Goal: Task Accomplishment & Management: Complete application form

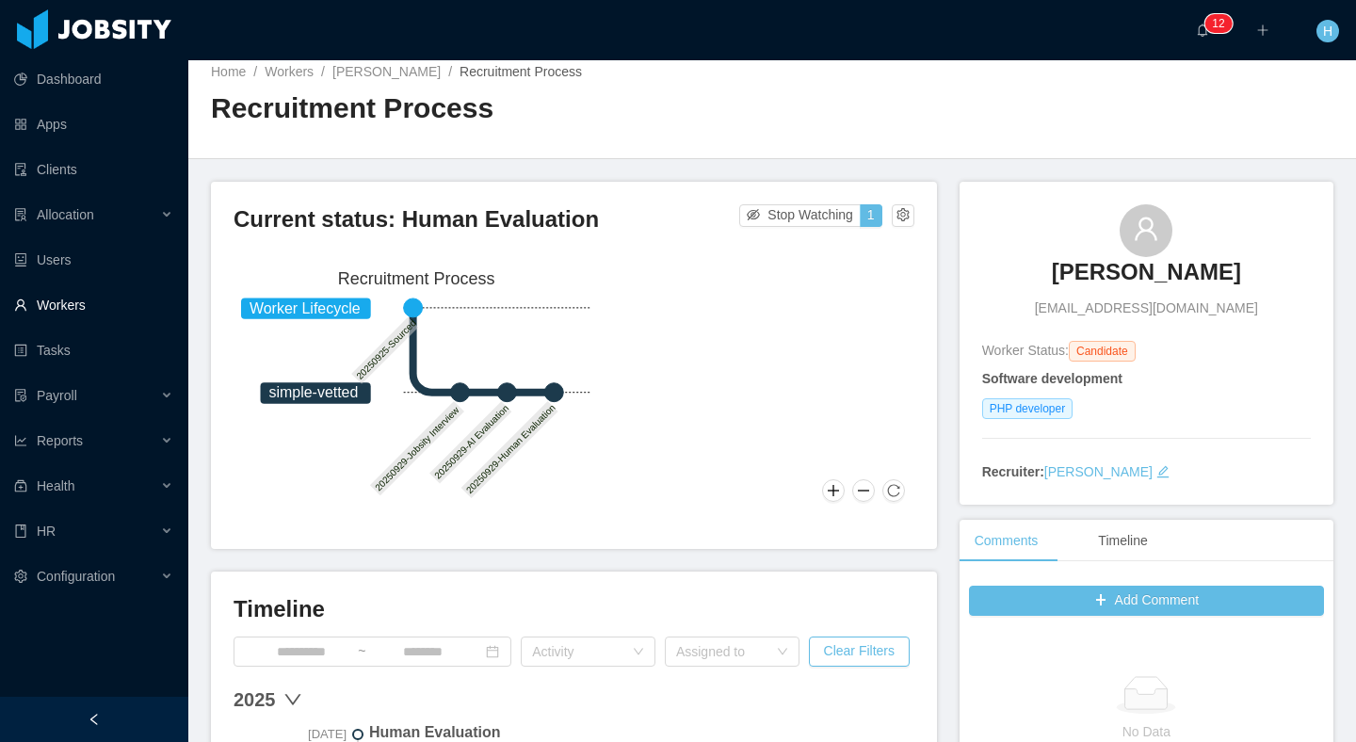
scroll to position [399, 0]
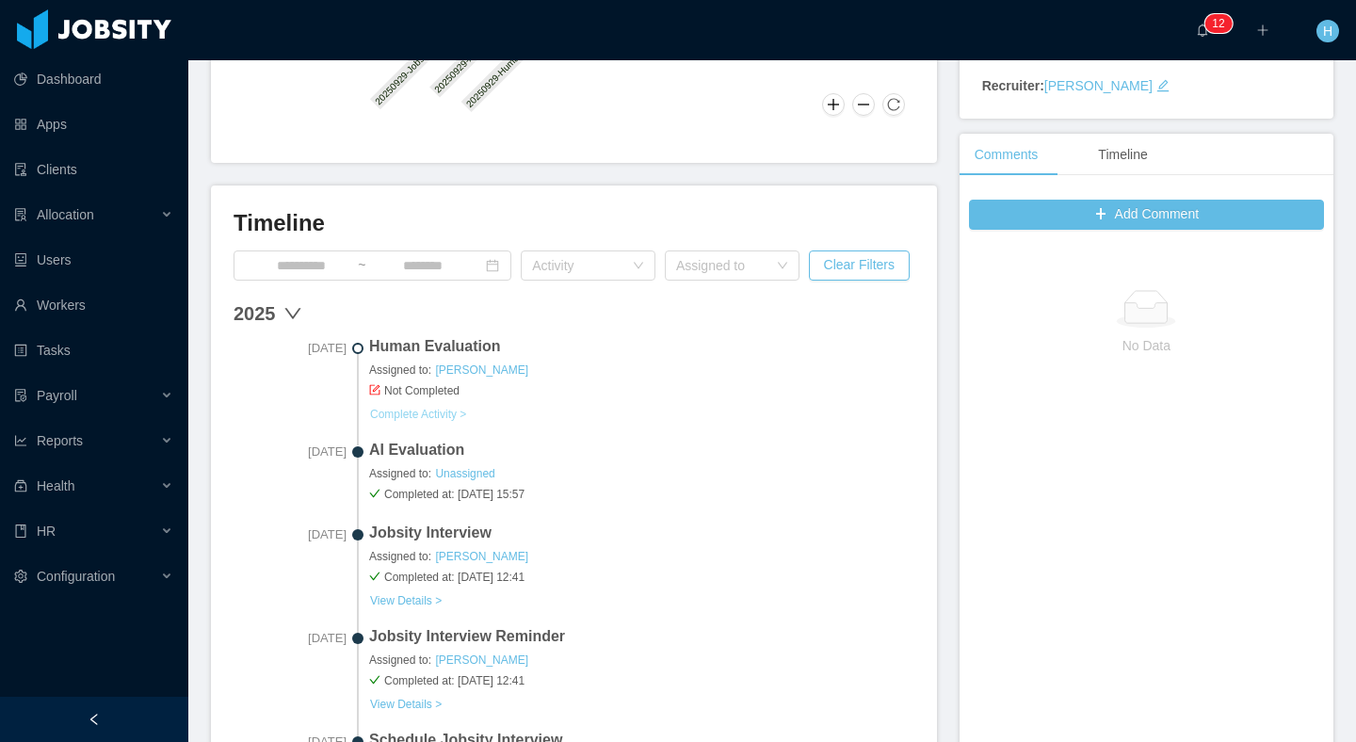
click at [403, 414] on link "Complete Activity >" at bounding box center [418, 414] width 98 height 15
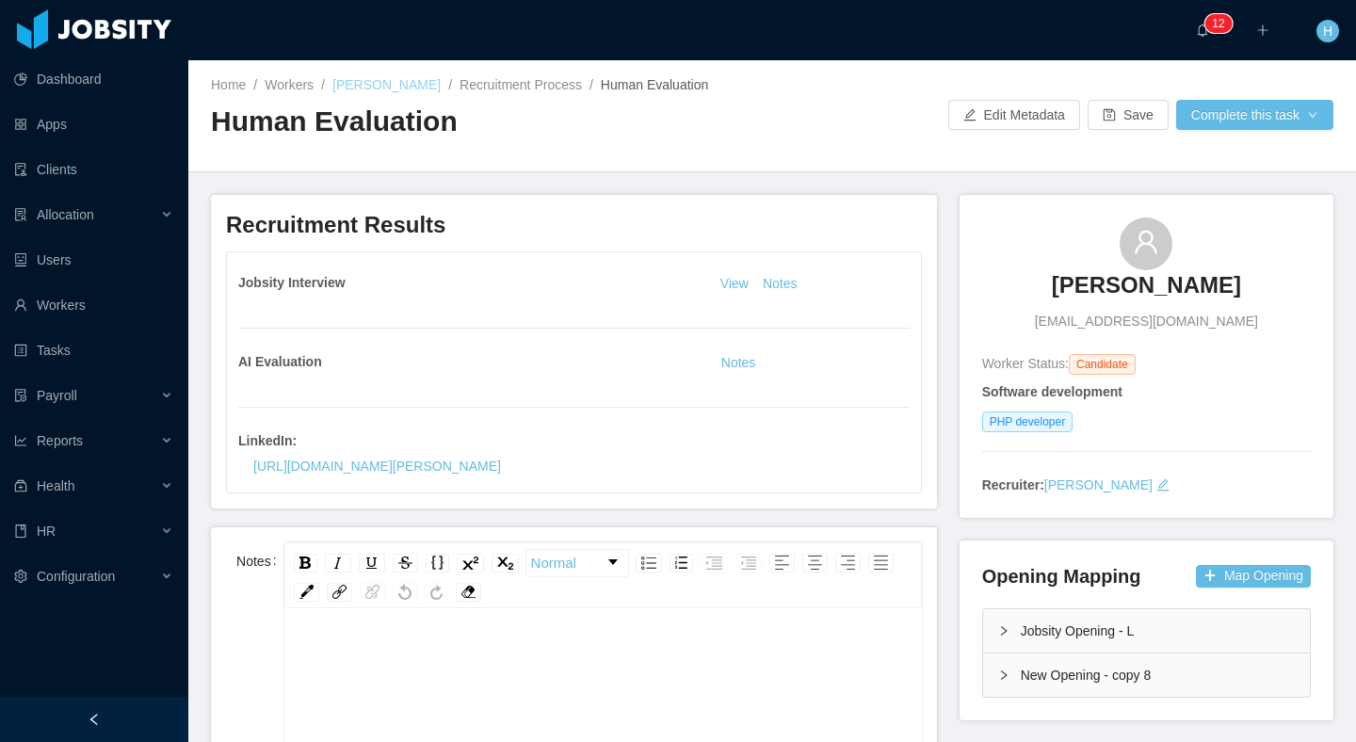
click at [359, 82] on link "[PERSON_NAME]" at bounding box center [386, 84] width 108 height 15
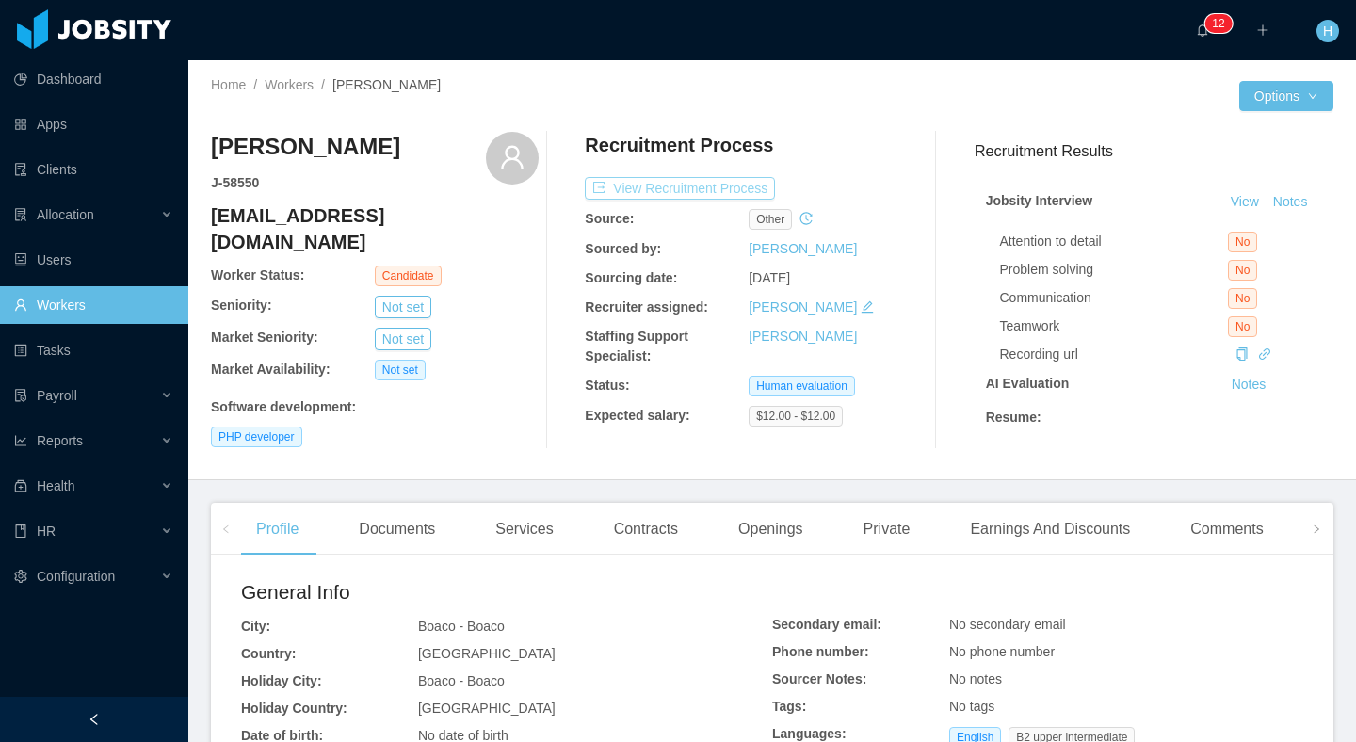
click at [684, 193] on button "View Recruitment Process" at bounding box center [680, 188] width 190 height 23
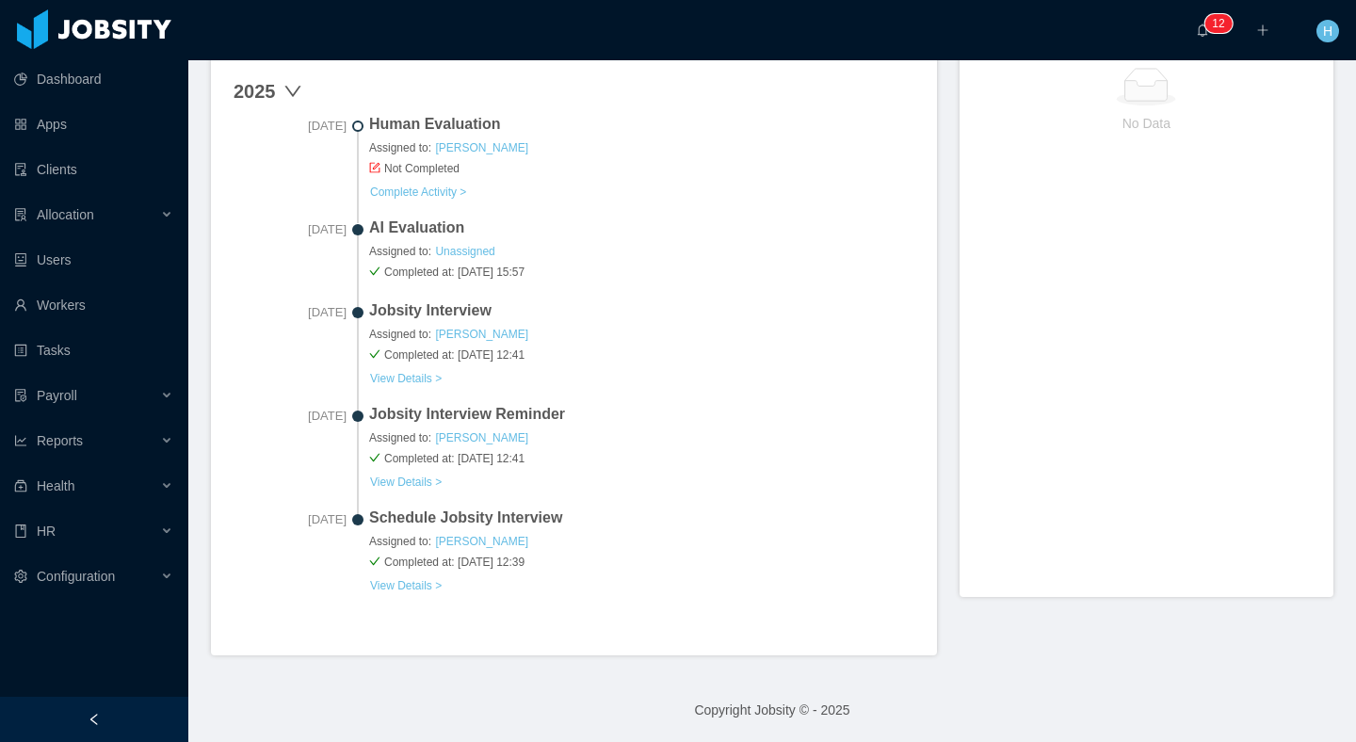
scroll to position [397, 0]
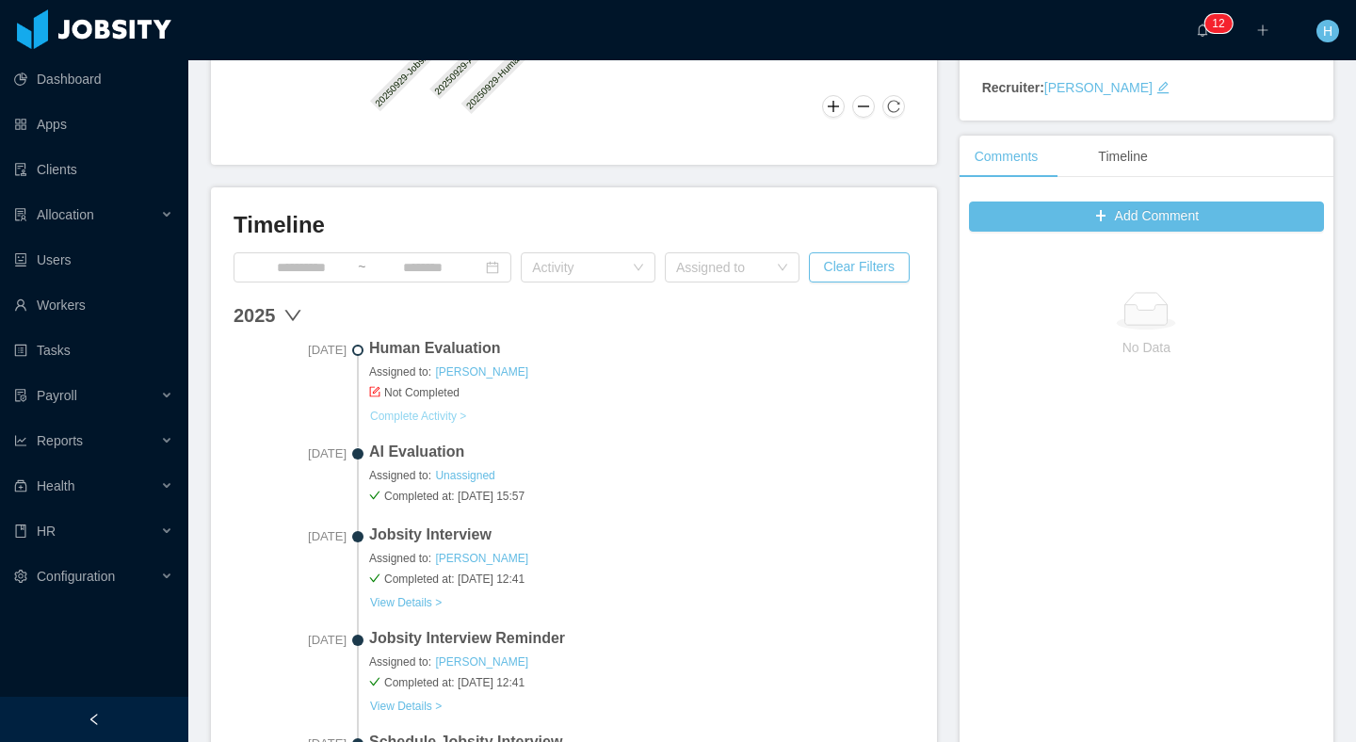
click at [440, 413] on button "Complete Activity >" at bounding box center [418, 416] width 98 height 15
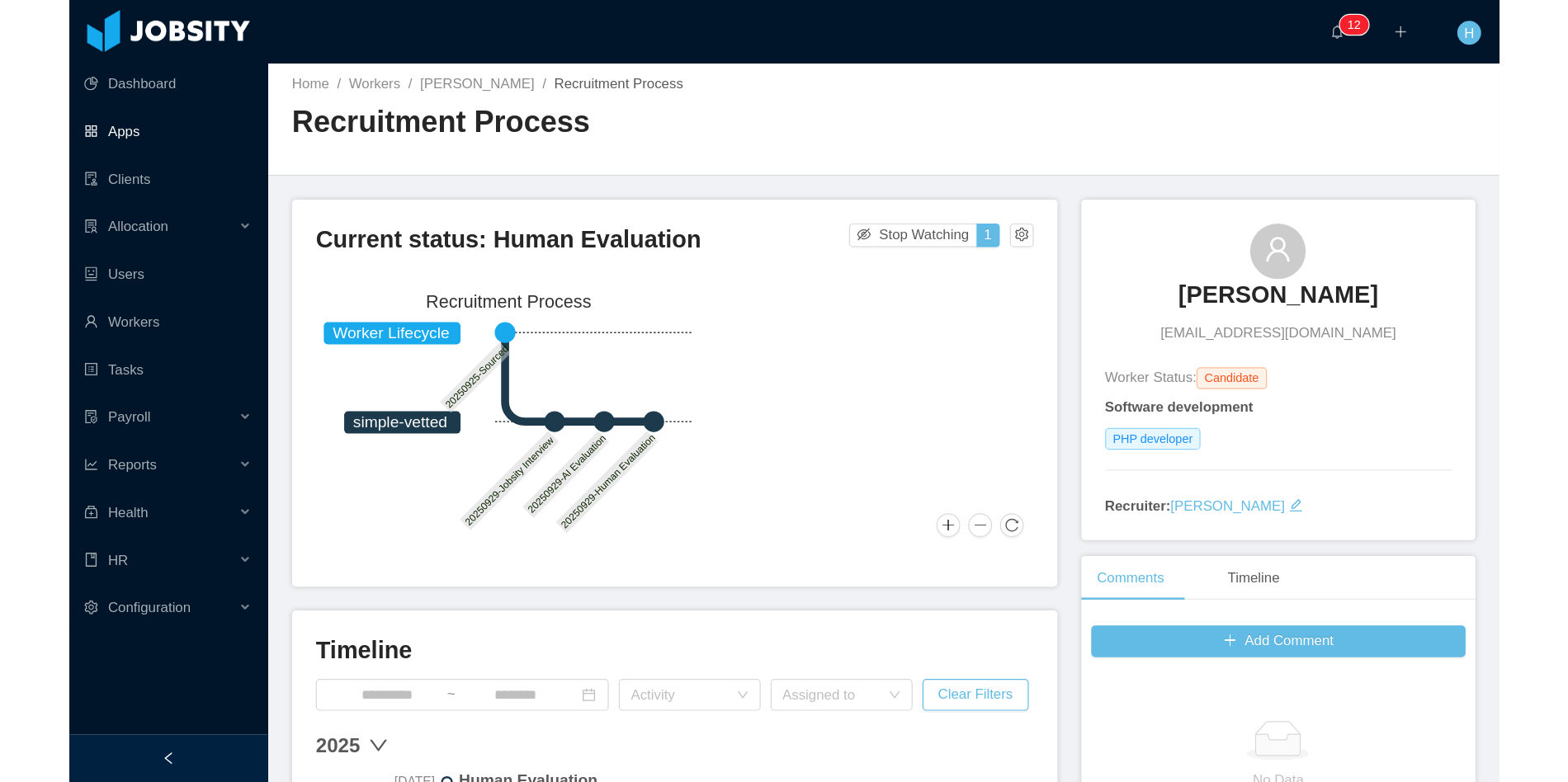
scroll to position [5, 0]
